Goal: Contribute content: Contribute content

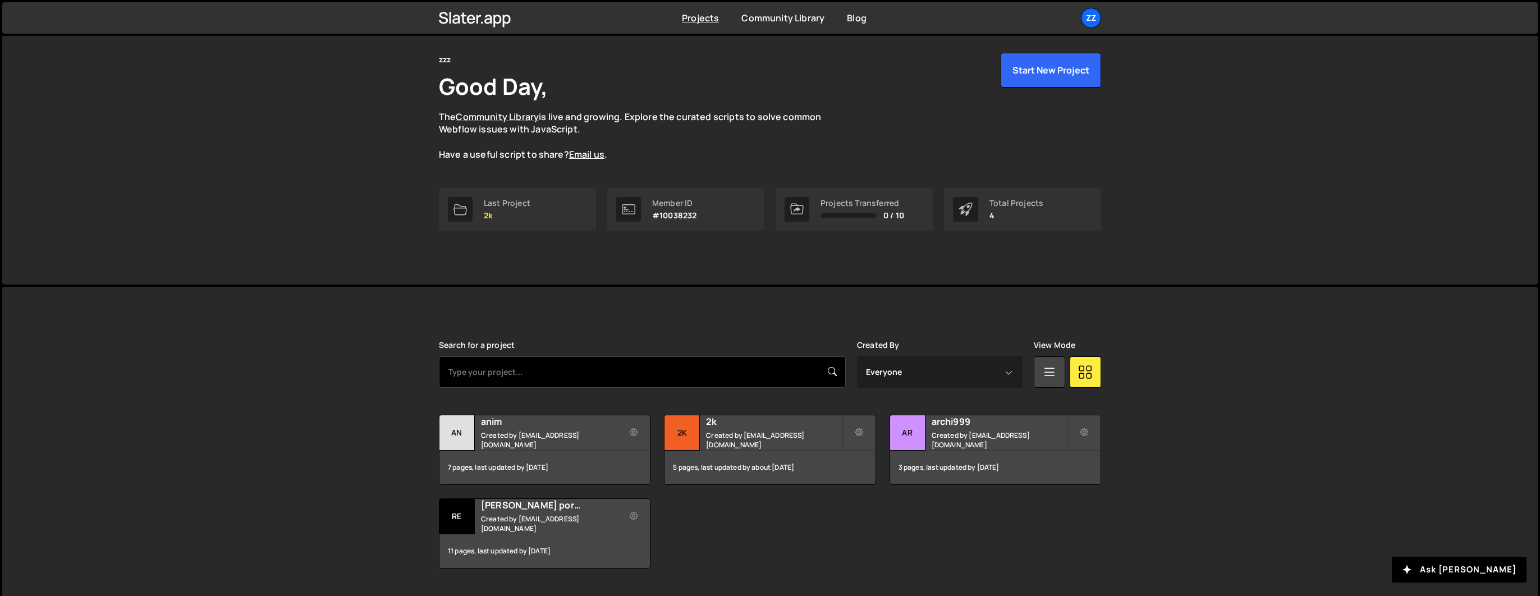
scroll to position [64, 0]
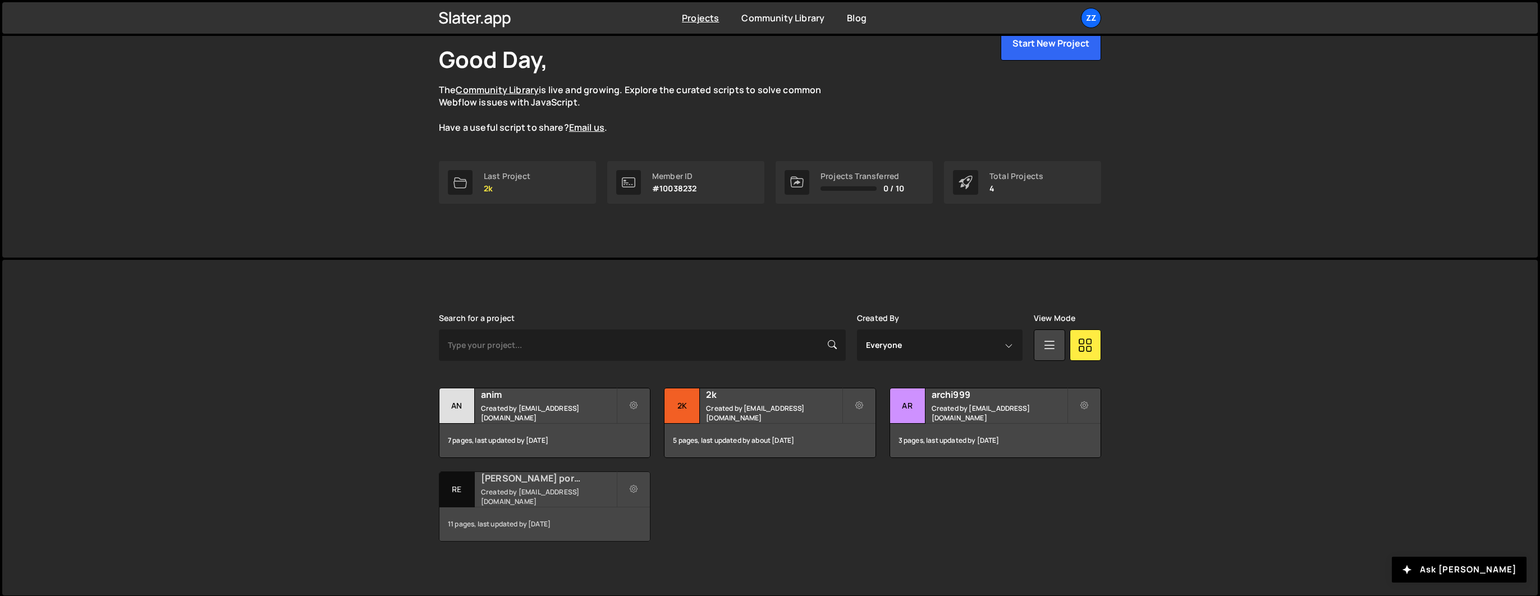
click at [551, 484] on h2 "[PERSON_NAME] portfolio" at bounding box center [548, 478] width 135 height 12
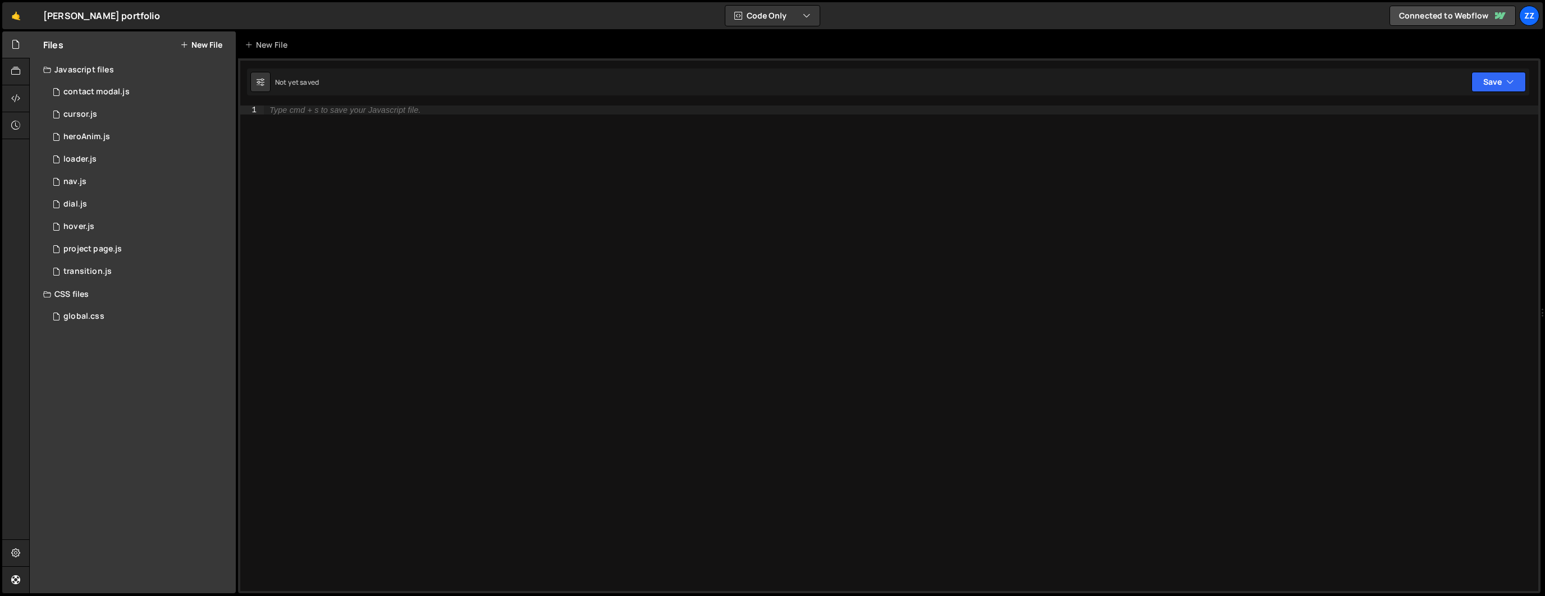
click at [586, 150] on div "Type cmd + s to save your Javascript file." at bounding box center [901, 358] width 1274 height 504
click at [399, 137] on div "Type cmd + s to save your Javascript file." at bounding box center [901, 358] width 1274 height 504
paste textarea "<iframe src="[URL][DOMAIN_NAME]" width="400" height="300" frameborder="0" allow…"
type textarea "<iframe src="[URL][DOMAIN_NAME]" width="400" height="300" frameborder="0" allow…"
